Goal: Task Accomplishment & Management: Complete application form

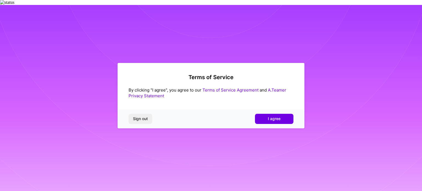
click at [274, 124] on div "Sign out I agree" at bounding box center [211, 118] width 187 height 19
click at [271, 118] on span "I agree" at bounding box center [274, 118] width 13 height 5
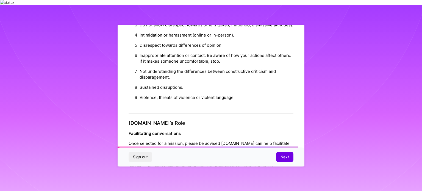
scroll to position [637, 0]
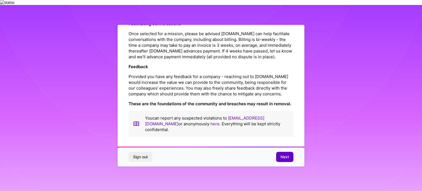
click at [283, 159] on span "Next" at bounding box center [285, 156] width 9 height 5
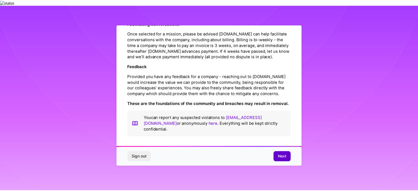
scroll to position [7, 0]
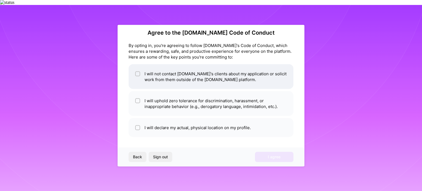
click at [184, 79] on li "I will not contact [DOMAIN_NAME]'s clients about my application or solicit work…" at bounding box center [211, 76] width 165 height 25
checkbox input "true"
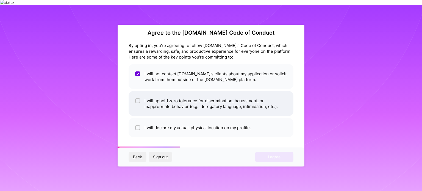
click at [186, 105] on li "I will uphold zero tolerance for discrimination, harassment, or inappropriate b…" at bounding box center [211, 103] width 165 height 25
checkbox input "true"
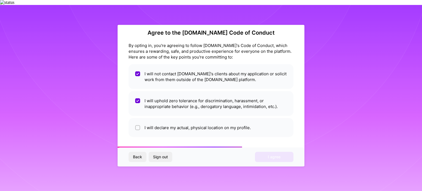
drag, startPoint x: 306, startPoint y: 113, endPoint x: 304, endPoint y: 132, distance: 18.7
click at [304, 132] on div "Agree to the [DOMAIN_NAME] Code of Conduct By opting in, you're agreeing to fol…" at bounding box center [211, 95] width 422 height 191
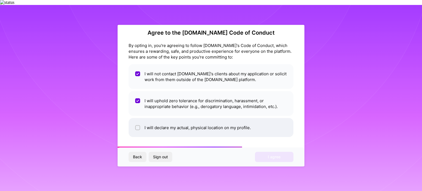
click at [233, 130] on li "I will declare my actual, physical location on my profile." at bounding box center [211, 127] width 165 height 19
checkbox input "true"
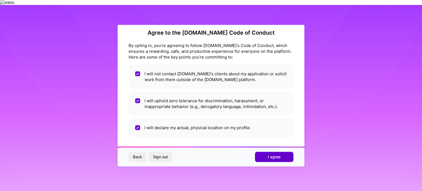
click at [286, 161] on button "I agree" at bounding box center [274, 157] width 38 height 10
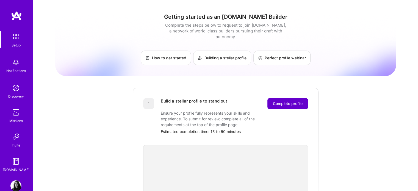
click at [295, 101] on span "Complete profile" at bounding box center [288, 103] width 30 height 5
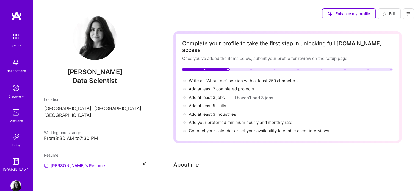
scroll to position [9, 0]
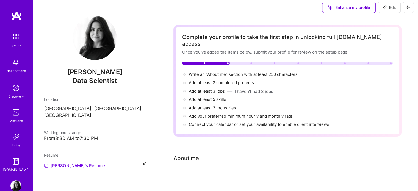
click at [358, 5] on span "Enhance my profile" at bounding box center [349, 7] width 42 height 5
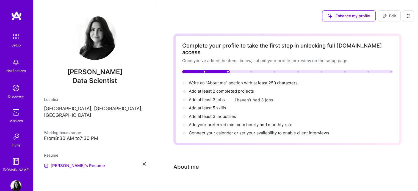
click at [12, 34] on img at bounding box center [16, 37] width 12 height 12
